Goal: Information Seeking & Learning: Learn about a topic

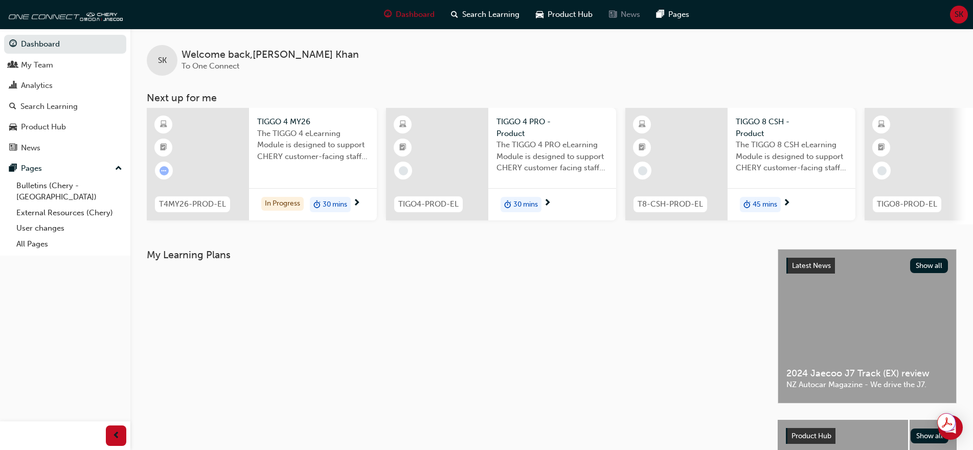
click at [627, 17] on span "News" at bounding box center [629, 15] width 19 height 12
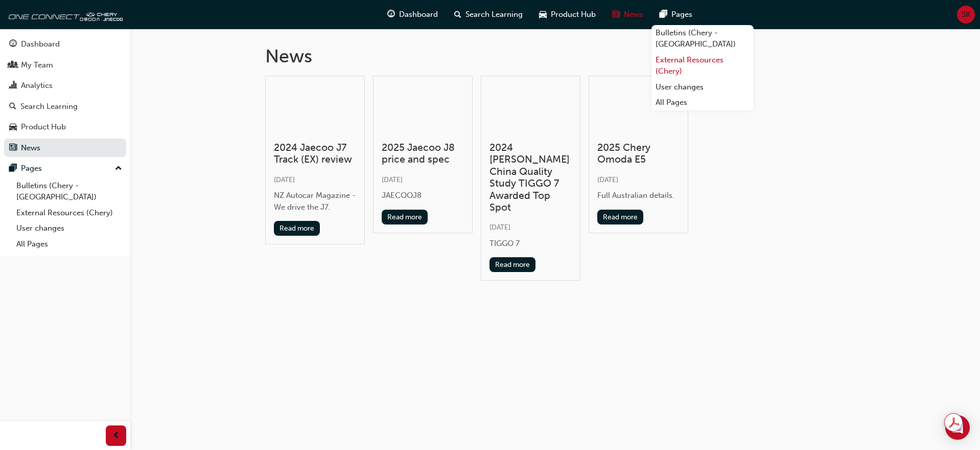
click at [679, 52] on link "External Resources (Chery)" at bounding box center [703, 65] width 102 height 27
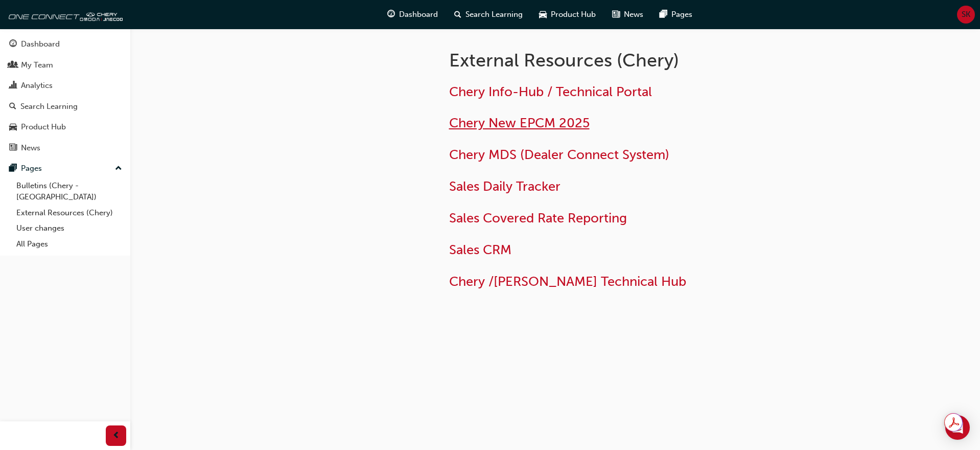
click at [471, 124] on span "Chery New EPCM 2025" at bounding box center [519, 123] width 141 height 16
